Goal: Task Accomplishment & Management: Use online tool/utility

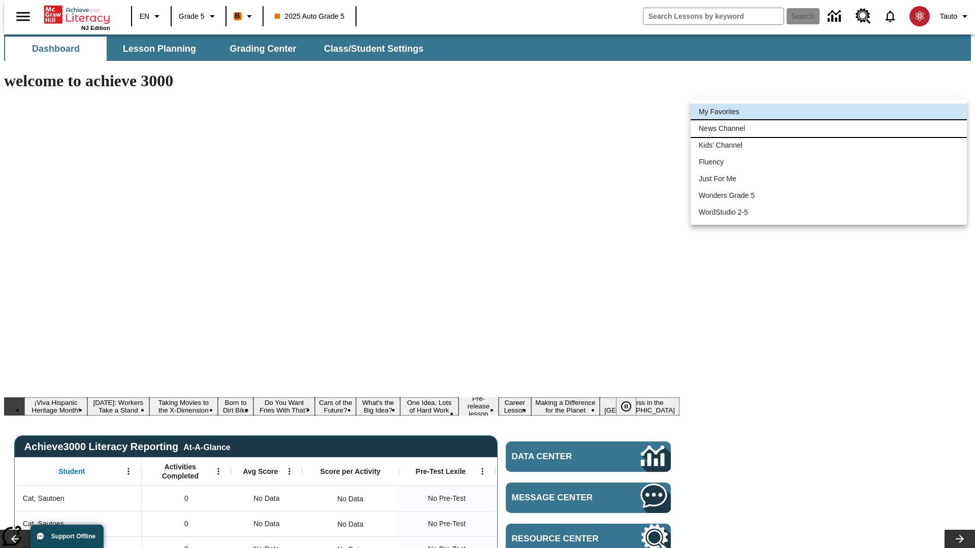
click at [828, 128] on li "News Channel" at bounding box center [828, 128] width 276 height 17
type input "120"
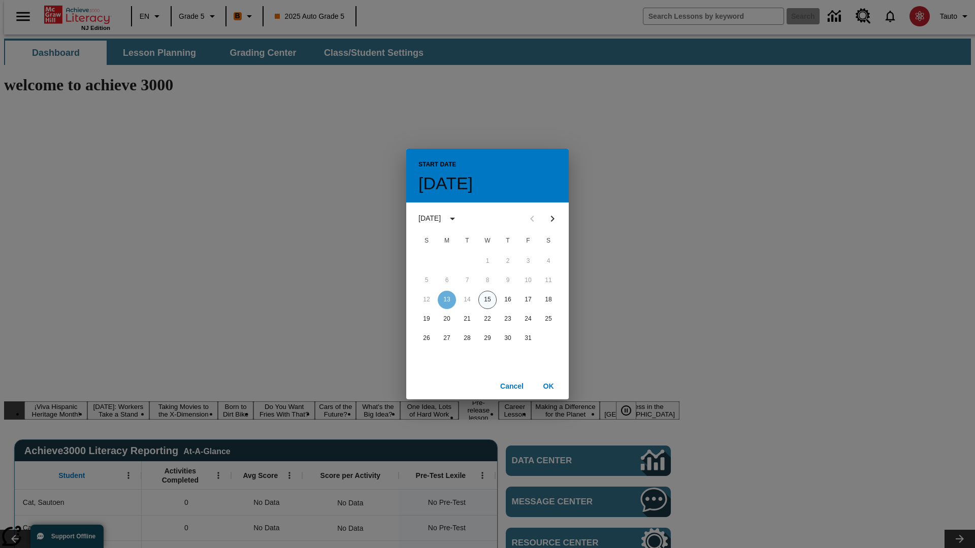
click at [487, 299] on button "15" at bounding box center [487, 300] width 18 height 18
click at [548, 386] on button "OK" at bounding box center [548, 386] width 32 height 19
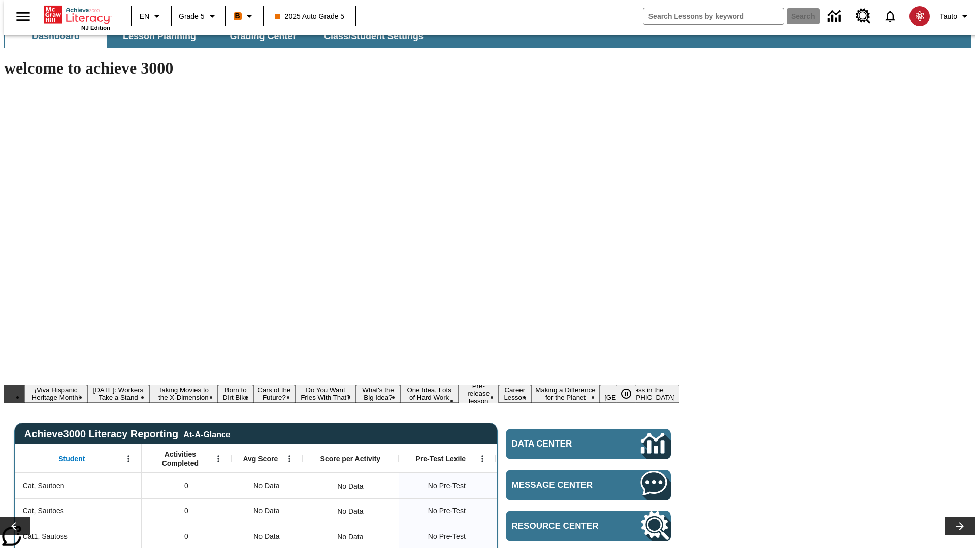
scroll to position [13, 0]
